Goal: Information Seeking & Learning: Learn about a topic

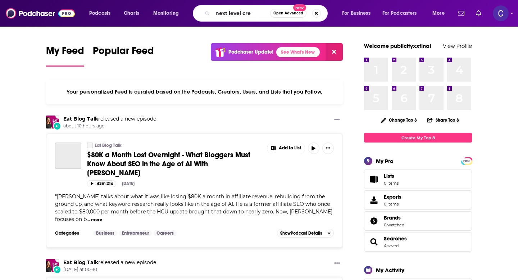
type input "next level cre"
